Goal: Find specific page/section

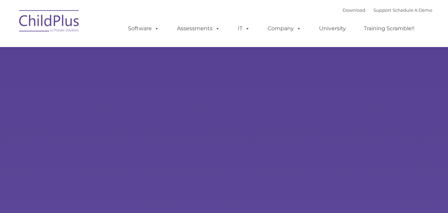
type input ""
select select "MEDIUM"
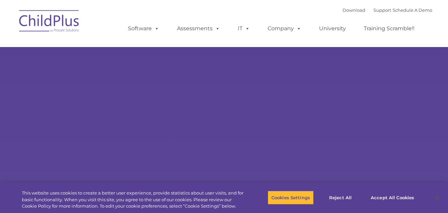
type input ""
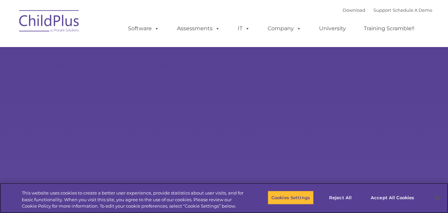
select select "MEDIUM"
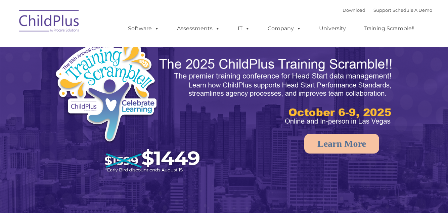
select select "MEDIUM"
